Goal: Task Accomplishment & Management: Manage account settings

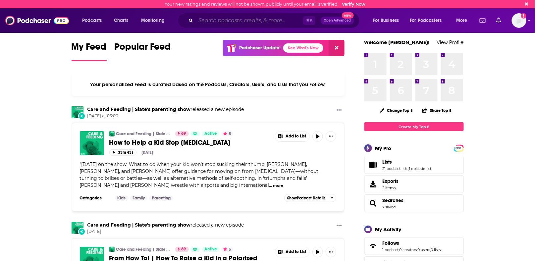
click at [227, 21] on input "Search podcasts, credits, & more..." at bounding box center [249, 20] width 107 height 11
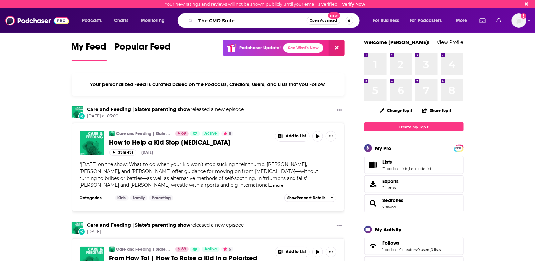
type input "The CMO Suite"
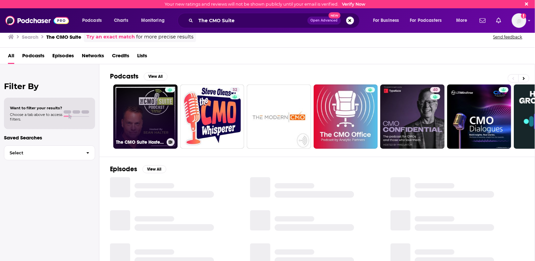
click at [149, 114] on link "The CMO Suite Hosted By [PERSON_NAME]" at bounding box center [145, 116] width 64 height 64
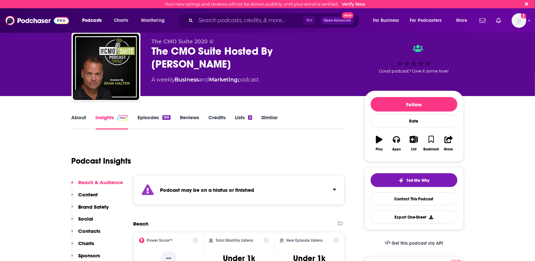
scroll to position [20, 0]
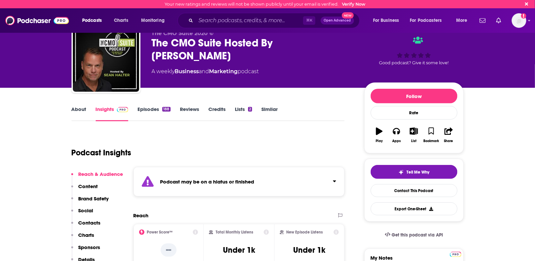
click at [149, 110] on link "Episodes 188" at bounding box center [153, 113] width 33 height 15
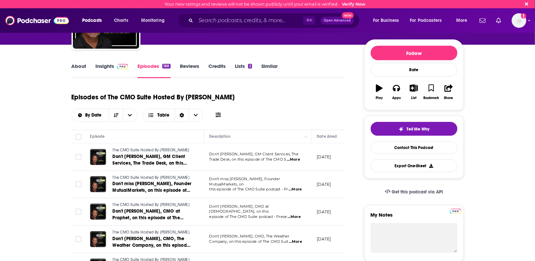
scroll to position [64, 0]
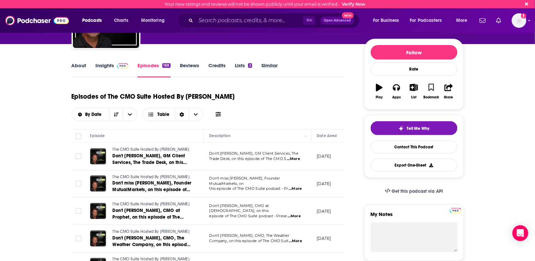
click at [109, 67] on link "Insights" at bounding box center [112, 69] width 33 height 15
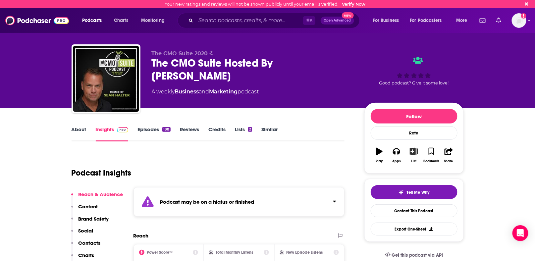
click at [414, 153] on icon "button" at bounding box center [413, 151] width 8 height 7
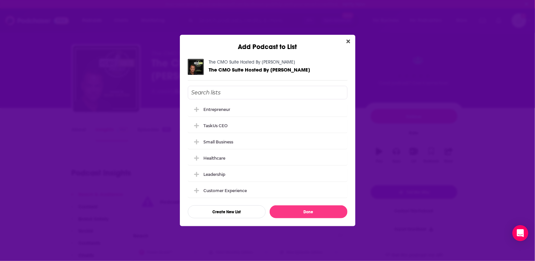
scroll to position [245, 0]
click at [227, 213] on button "Create New List" at bounding box center [227, 211] width 78 height 13
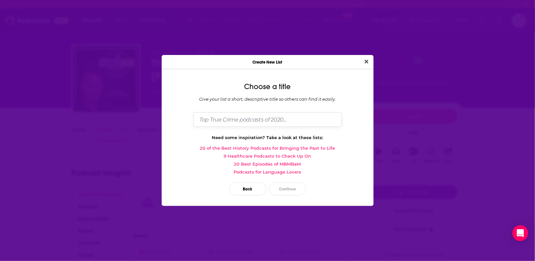
click at [233, 118] on input "Dialog" at bounding box center [267, 119] width 148 height 14
type input "CMO"
click at [289, 190] on button "Continue" at bounding box center [287, 188] width 37 height 13
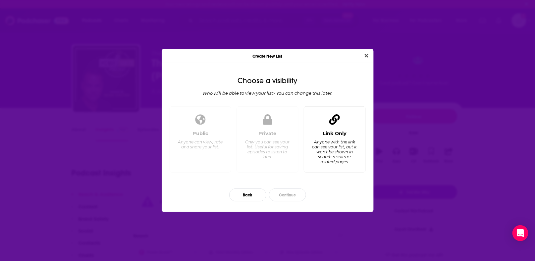
click at [339, 137] on div "Link Only Anyone with the link can see your list, but it won't be shown in sear…" at bounding box center [334, 148] width 51 height 37
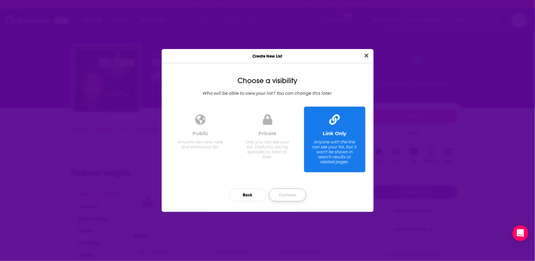
click at [294, 196] on button "Continue" at bounding box center [287, 194] width 37 height 13
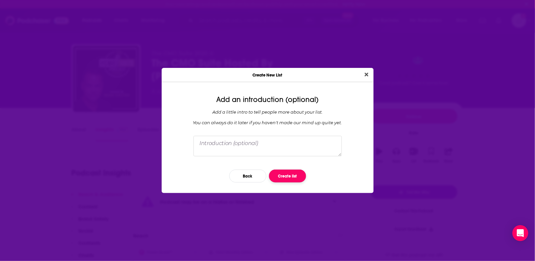
click at [287, 175] on button "Create list" at bounding box center [287, 175] width 37 height 13
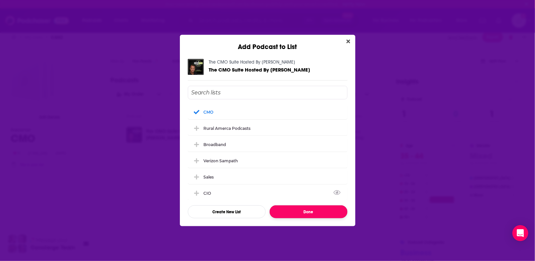
click at [299, 212] on button "Done" at bounding box center [308, 211] width 78 height 13
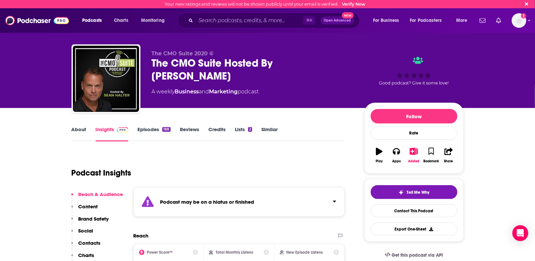
click at [269, 131] on link "Similar" at bounding box center [269, 133] width 16 height 15
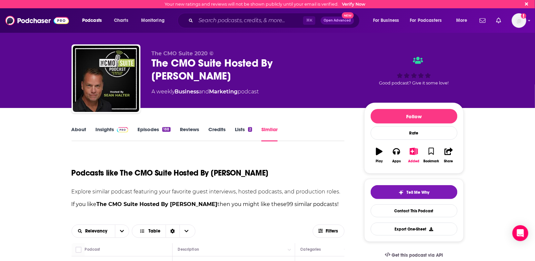
click at [273, 128] on link "Similar" at bounding box center [269, 133] width 16 height 15
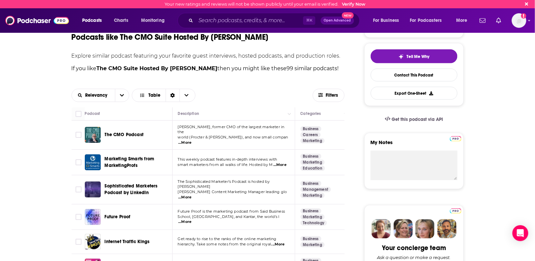
scroll to position [138, 0]
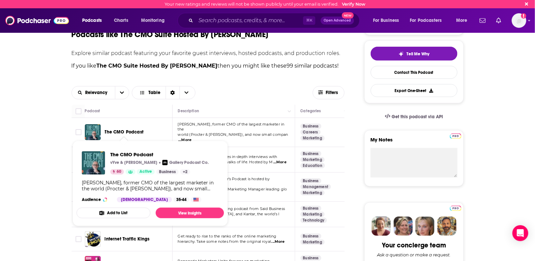
click at [116, 212] on button "Add to List" at bounding box center [113, 213] width 74 height 11
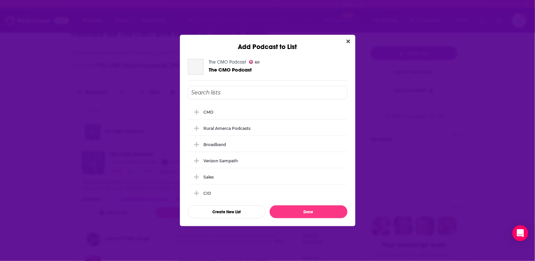
scroll to position [0, 0]
click at [211, 114] on div "CMO" at bounding box center [211, 111] width 14 height 5
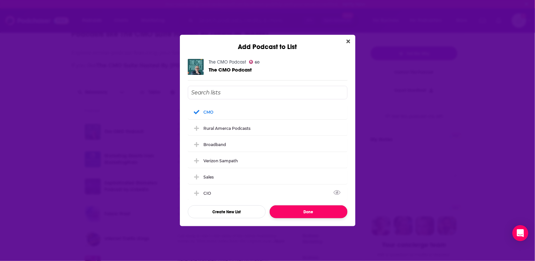
click at [298, 209] on button "Done" at bounding box center [308, 211] width 78 height 13
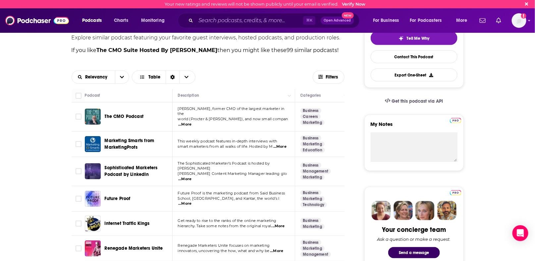
scroll to position [156, 0]
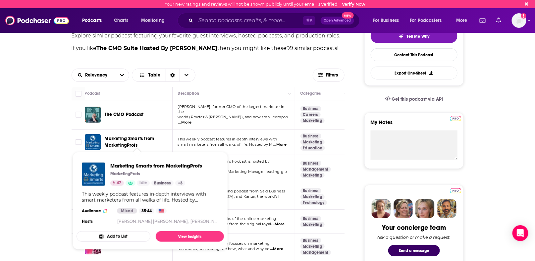
click at [112, 136] on span "Marketing Smarts from MarketingProfs" at bounding box center [130, 142] width 50 height 12
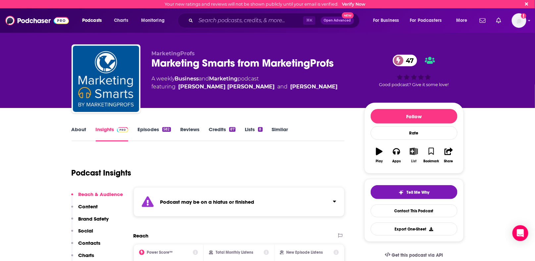
click at [413, 150] on icon "button" at bounding box center [413, 151] width 8 height 7
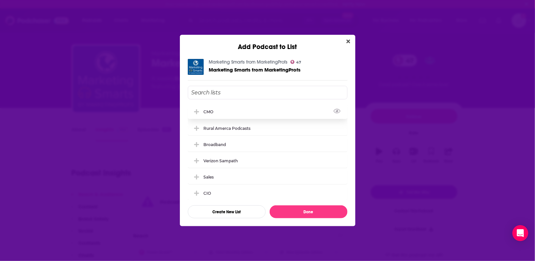
click at [206, 110] on div "CMO" at bounding box center [211, 111] width 14 height 5
click at [303, 206] on button "Done" at bounding box center [308, 211] width 78 height 13
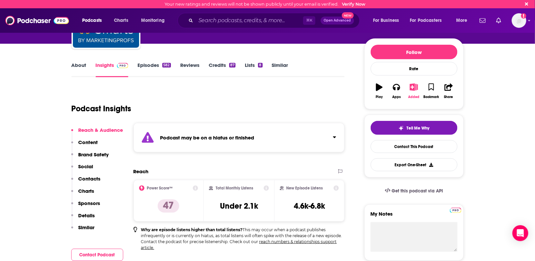
scroll to position [44, 0]
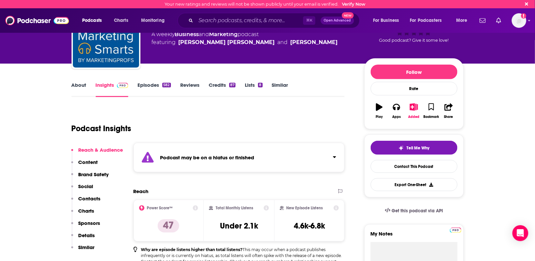
click at [154, 84] on link "Episodes 582" at bounding box center [153, 89] width 33 height 15
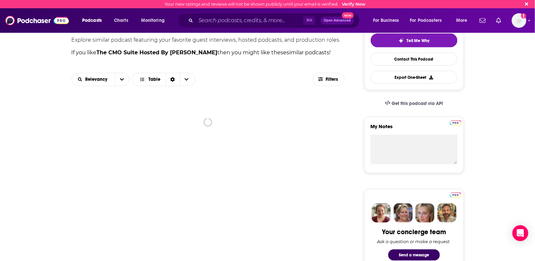
scroll to position [157, 0]
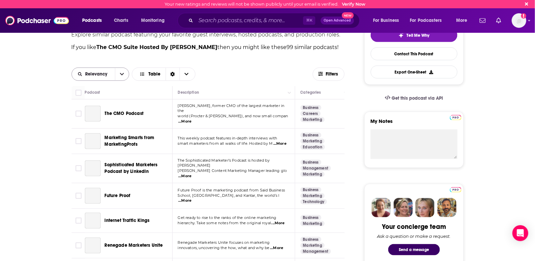
click at [121, 72] on icon "open menu" at bounding box center [122, 74] width 4 height 5
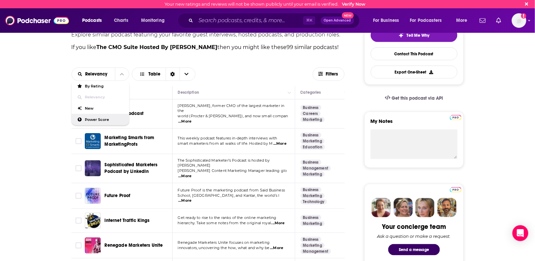
click at [102, 119] on span "Power Score" at bounding box center [104, 120] width 39 height 4
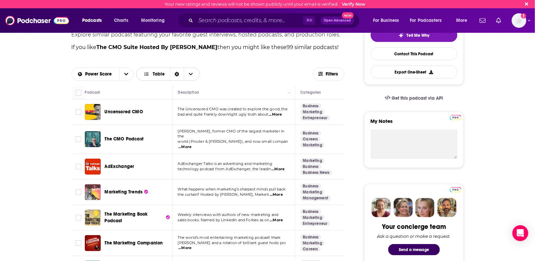
click at [190, 76] on icon "Choose View" at bounding box center [191, 74] width 4 height 5
click at [334, 74] on span "Filters" at bounding box center [331, 74] width 13 height 5
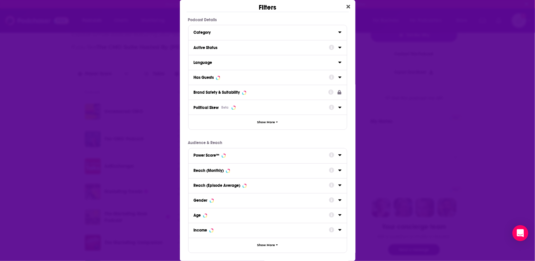
click at [243, 47] on div "Active Status" at bounding box center [259, 47] width 131 height 5
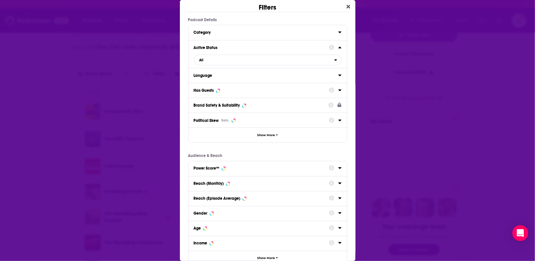
click at [339, 45] on icon "Dialog" at bounding box center [339, 47] width 3 height 5
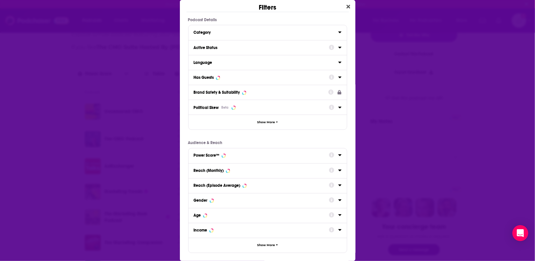
click at [339, 45] on icon "Dialog" at bounding box center [339, 47] width 3 height 5
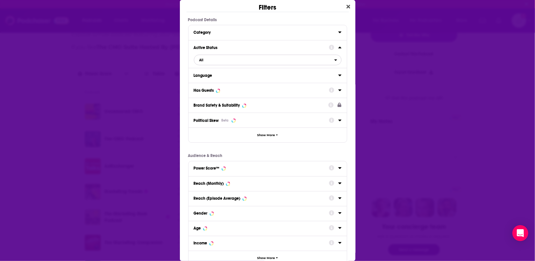
click at [336, 61] on icon "open menu" at bounding box center [335, 60] width 3 height 5
click at [281, 81] on span "46" at bounding box center [302, 82] width 67 height 4
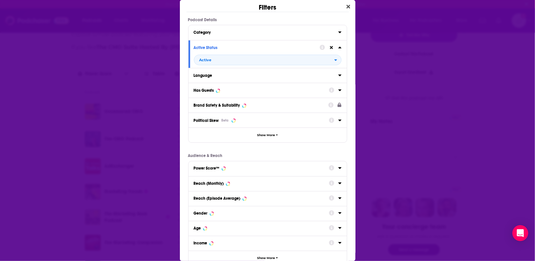
click at [337, 74] on button "Language" at bounding box center [266, 75] width 144 height 8
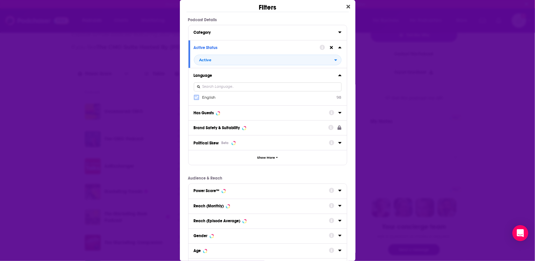
click at [196, 97] on icon "Dialog" at bounding box center [196, 97] width 4 height 4
click at [341, 112] on icon "Dialog" at bounding box center [339, 113] width 3 height 2
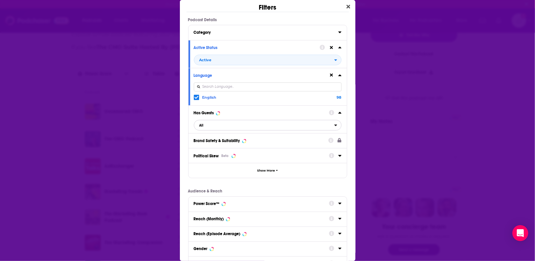
click at [234, 125] on span "All" at bounding box center [264, 125] width 140 height 9
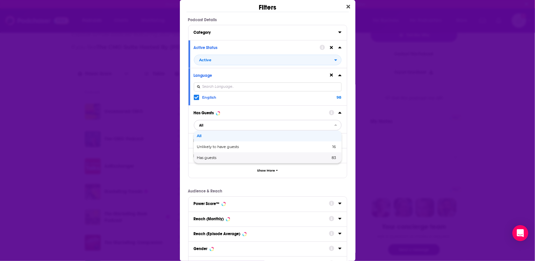
click at [213, 160] on div "Has guests 83" at bounding box center [268, 157] width 148 height 11
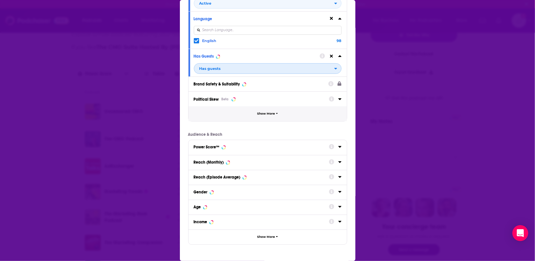
scroll to position [58, 0]
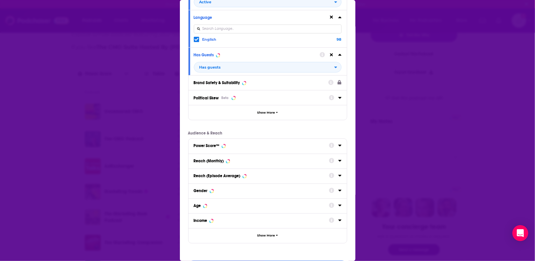
click at [341, 145] on icon "Dialog" at bounding box center [339, 145] width 3 height 5
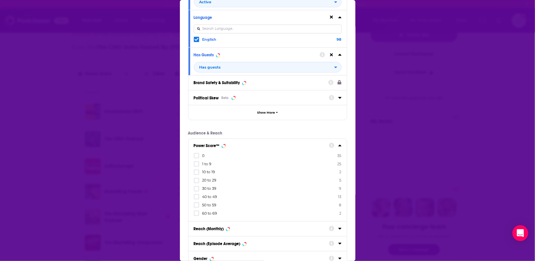
scroll to position [75, 0]
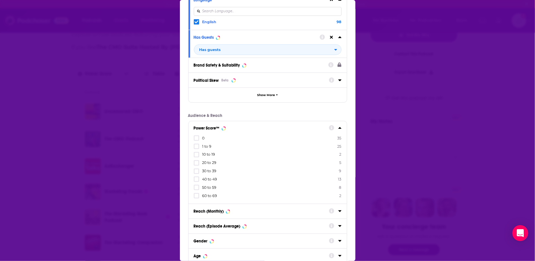
click at [199, 194] on div "Dialog" at bounding box center [197, 196] width 7 height 6
click at [196, 198] on input "multiSelectOption-60-7" at bounding box center [196, 198] width 0 height 0
click at [195, 194] on icon "Dialog" at bounding box center [196, 195] width 4 height 3
click at [195, 195] on icon "Dialog" at bounding box center [196, 196] width 4 height 4
click at [196, 194] on icon "Dialog" at bounding box center [196, 196] width 4 height 4
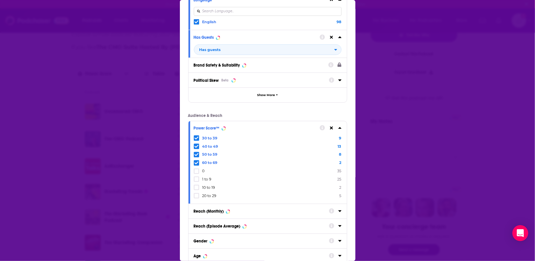
click at [196, 194] on icon "Dialog" at bounding box center [196, 196] width 4 height 4
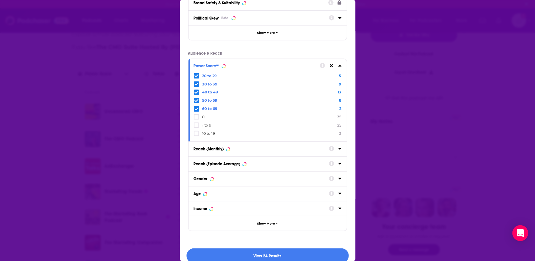
scroll to position [145, 0]
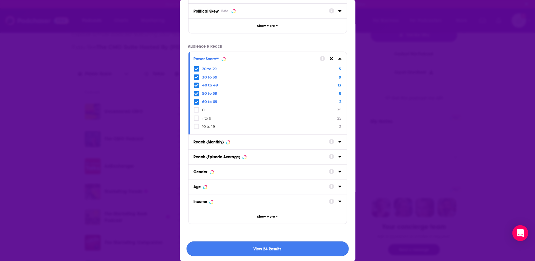
click at [269, 247] on button "View 24 Results" at bounding box center [267, 248] width 162 height 15
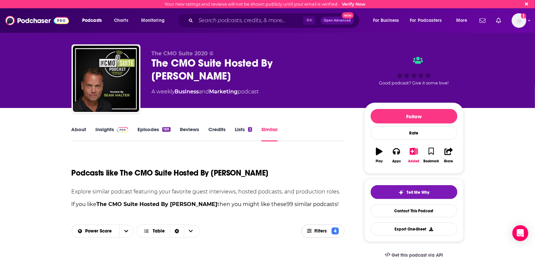
scroll to position [157, 0]
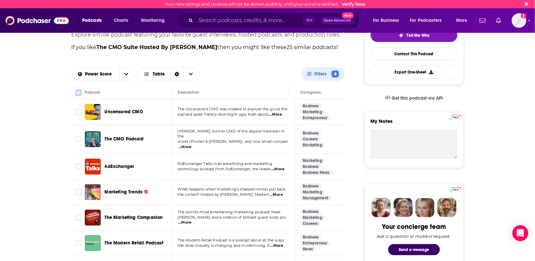
click at [77, 94] on input "Toggle select all" at bounding box center [78, 93] width 6 height 6
checkbox input "true"
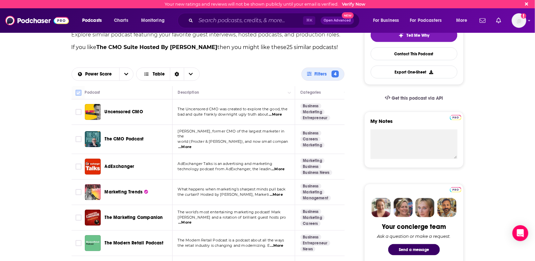
checkbox input "true"
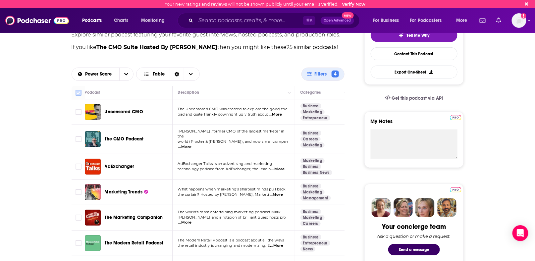
checkbox input "true"
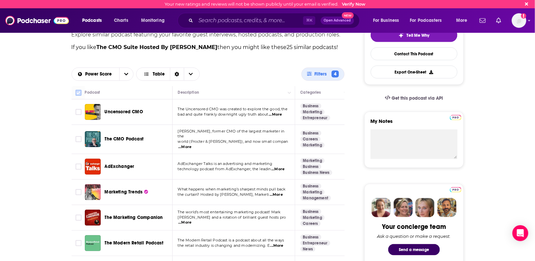
checkbox input "true"
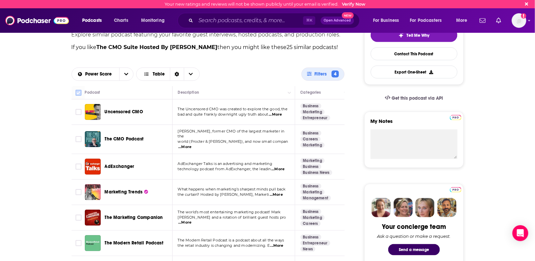
checkbox input "true"
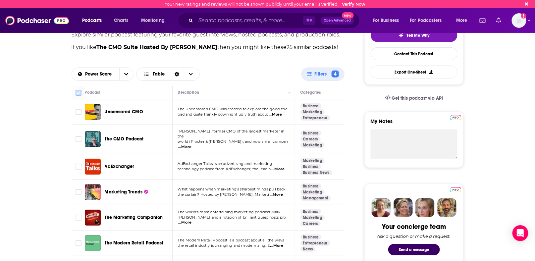
checkbox input "true"
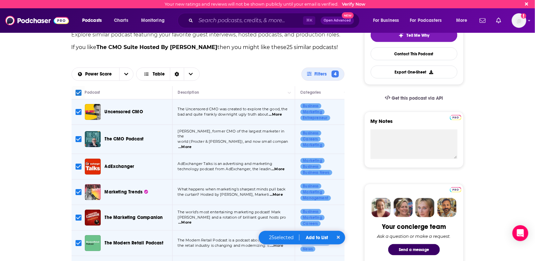
click at [322, 236] on button "Add to List" at bounding box center [317, 238] width 33 height 6
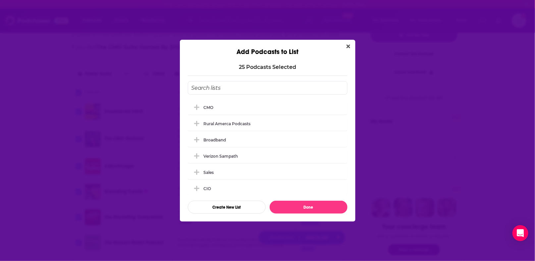
scroll to position [0, 0]
click at [211, 104] on div "CMO" at bounding box center [268, 107] width 160 height 15
click at [313, 208] on button "Done" at bounding box center [308, 207] width 78 height 13
checkbox input "false"
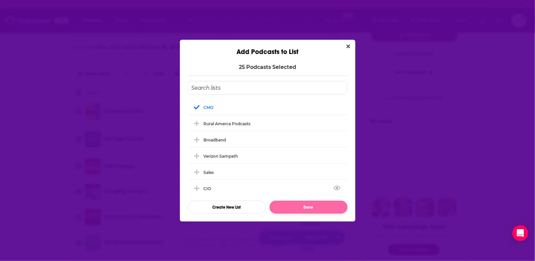
checkbox input "false"
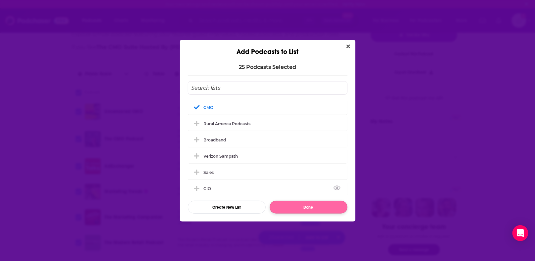
checkbox input "false"
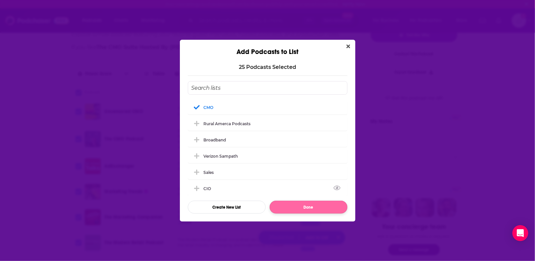
checkbox input "false"
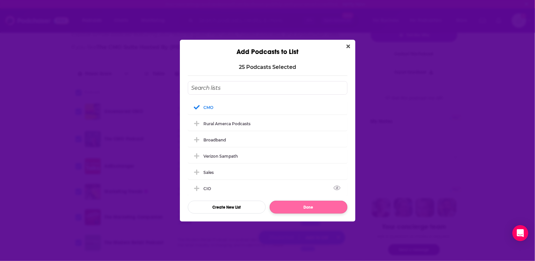
checkbox input "false"
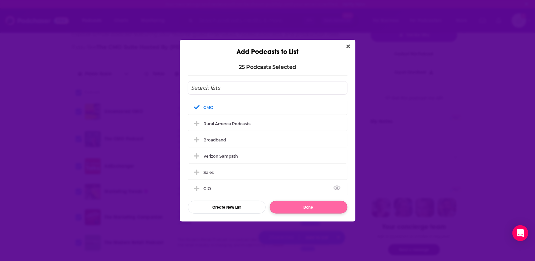
checkbox input "false"
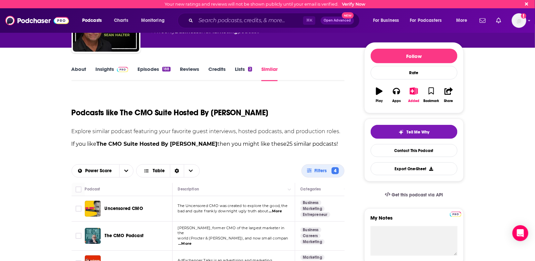
scroll to position [57, 0]
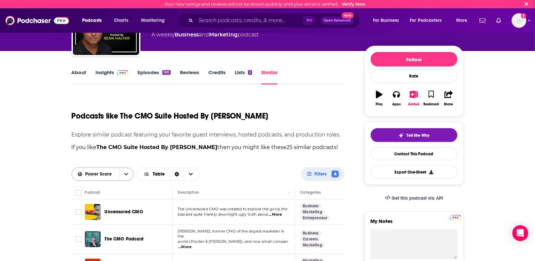
click at [124, 173] on icon "open menu" at bounding box center [126, 174] width 4 height 2
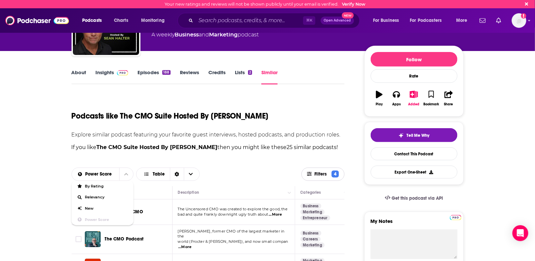
click at [335, 177] on span "4" at bounding box center [334, 173] width 7 height 7
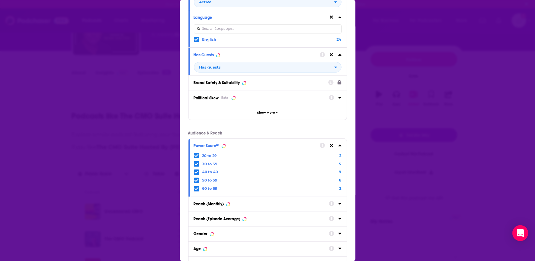
scroll to position [64, 0]
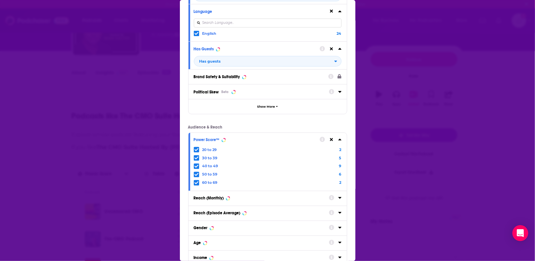
click at [340, 139] on icon "Dialog" at bounding box center [339, 140] width 3 height 2
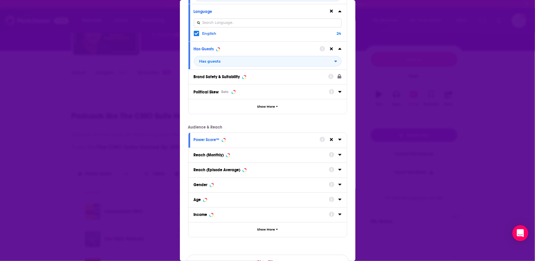
click at [340, 139] on icon "Dialog" at bounding box center [339, 140] width 3 height 2
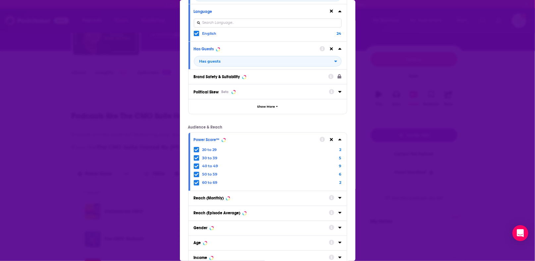
click at [196, 149] on icon "Dialog" at bounding box center [196, 149] width 4 height 3
click at [195, 148] on icon "Dialog" at bounding box center [196, 150] width 4 height 4
click at [196, 148] on icon "Dialog" at bounding box center [196, 150] width 4 height 4
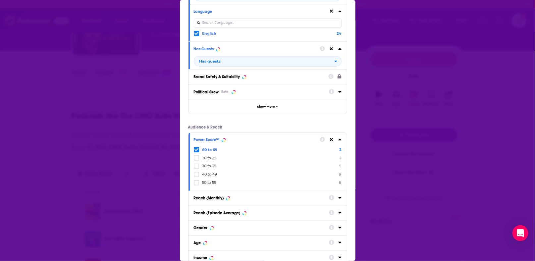
scroll to position [57, 0]
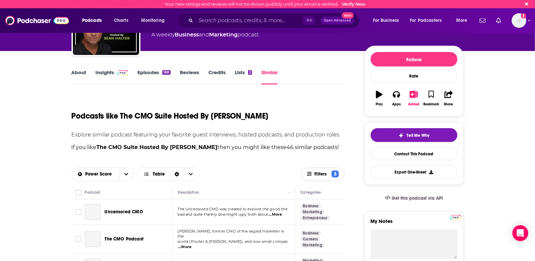
click at [330, 171] on span "Filters 3" at bounding box center [323, 173] width 42 height 7
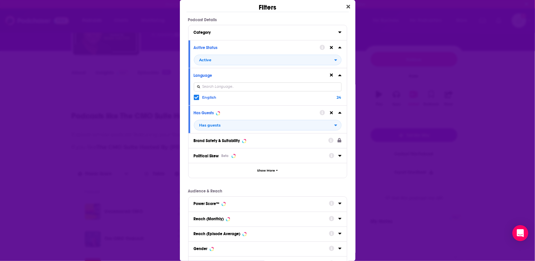
scroll to position [0, 0]
click at [339, 203] on icon "Dialog" at bounding box center [339, 203] width 3 height 5
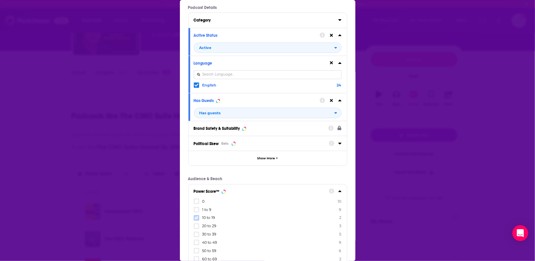
click at [197, 216] on icon "Dialog" at bounding box center [196, 217] width 4 height 3
click at [195, 216] on icon "Dialog" at bounding box center [196, 218] width 4 height 4
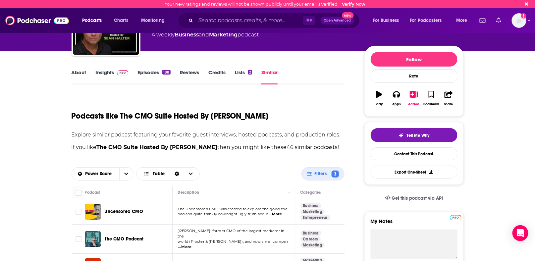
click at [125, 198] on div "Filters Podcast Details Category Active Status Active Language English 24 Has G…" at bounding box center [267, 130] width 535 height 261
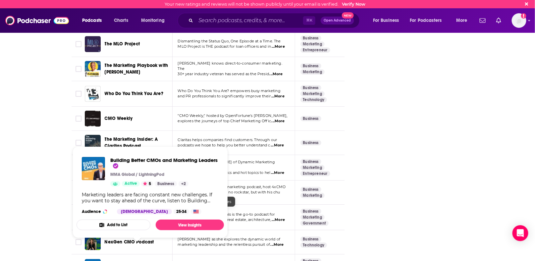
scroll to position [972, 0]
